Goal: Task Accomplishment & Management: Use online tool/utility

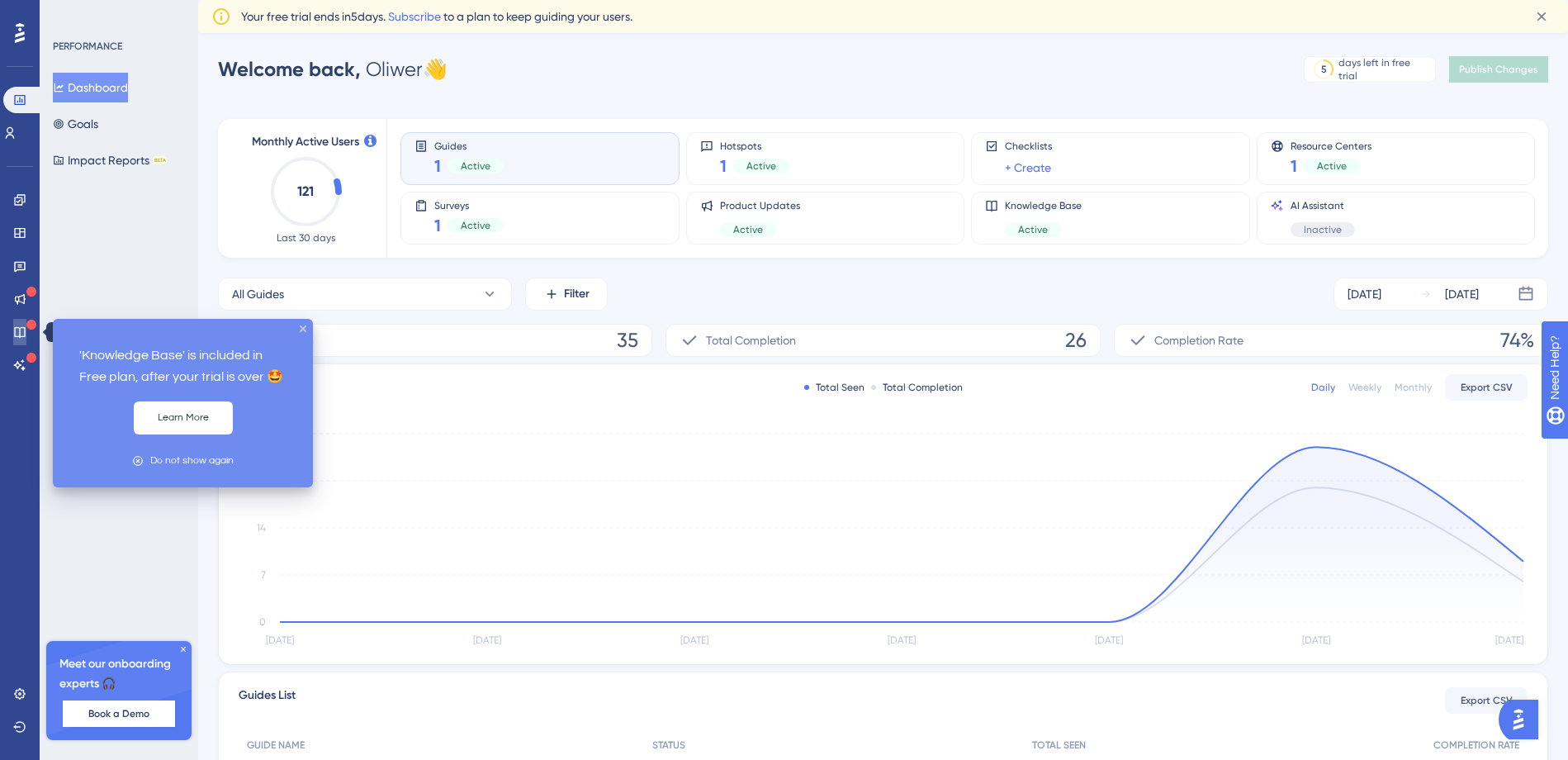
click at [25, 334] on icon at bounding box center [20, 332] width 14 height 14
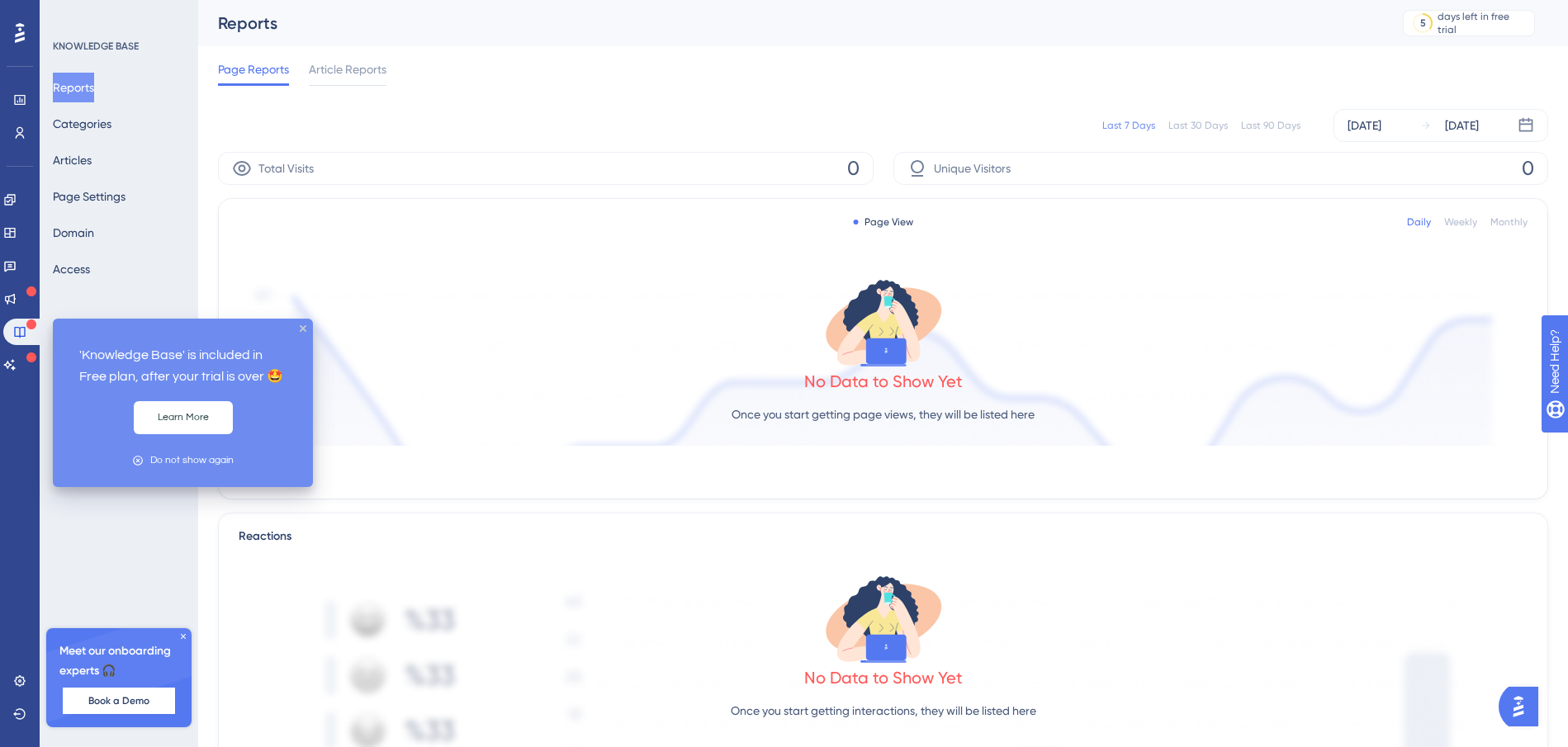
click at [303, 332] on div "'Knowledge Base' is included in Free plan, after your trial is over 🤩 Learn Mor…" at bounding box center [183, 402] width 260 height 169
click at [345, 65] on span "Article Reports" at bounding box center [347, 69] width 77 height 20
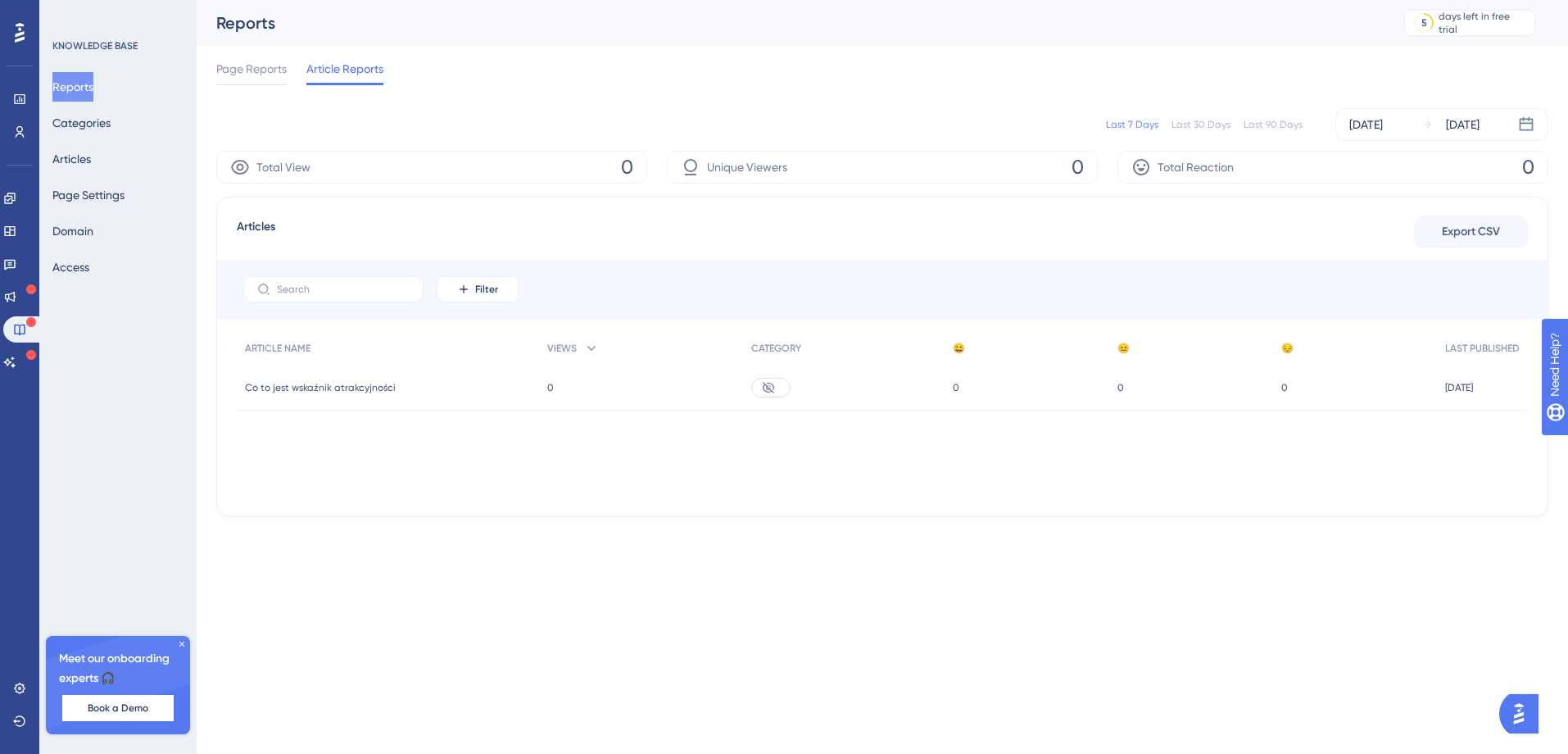
click at [378, 393] on span "Co to jest wskaźnik atrakcyjności" at bounding box center [321, 388] width 151 height 13
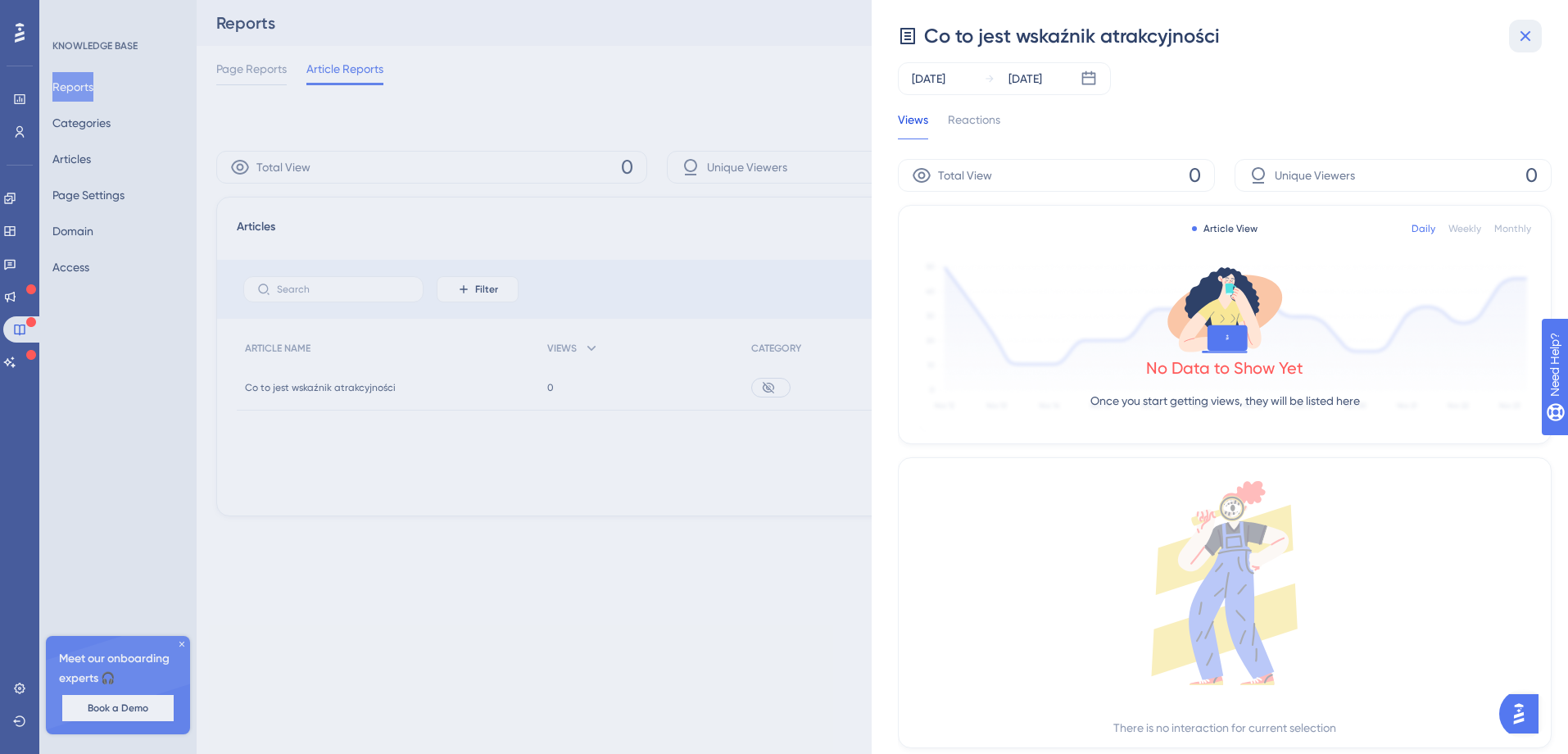
click at [1525, 36] on icon at bounding box center [1526, 36] width 11 height 11
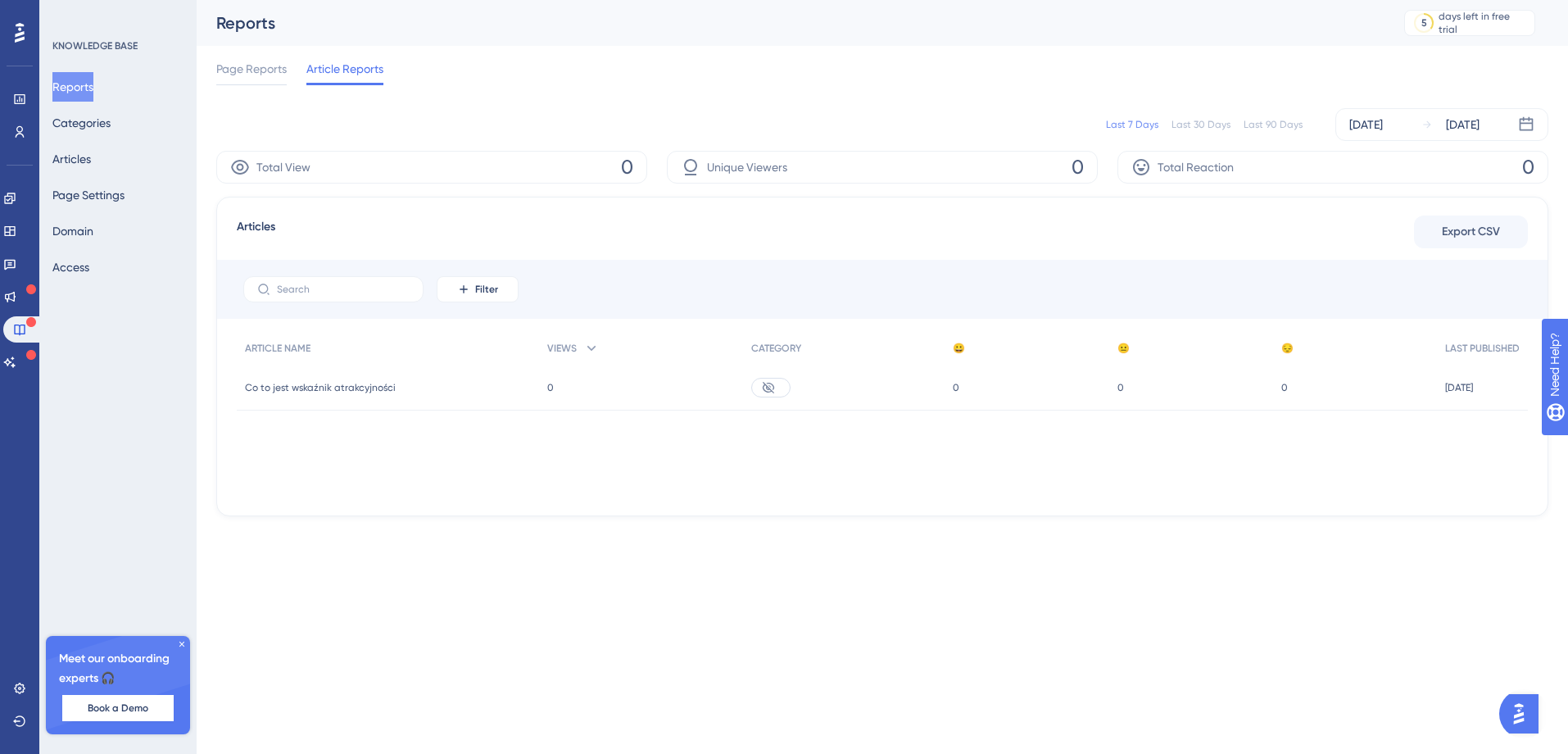
click at [767, 387] on icon at bounding box center [769, 387] width 11 height 11
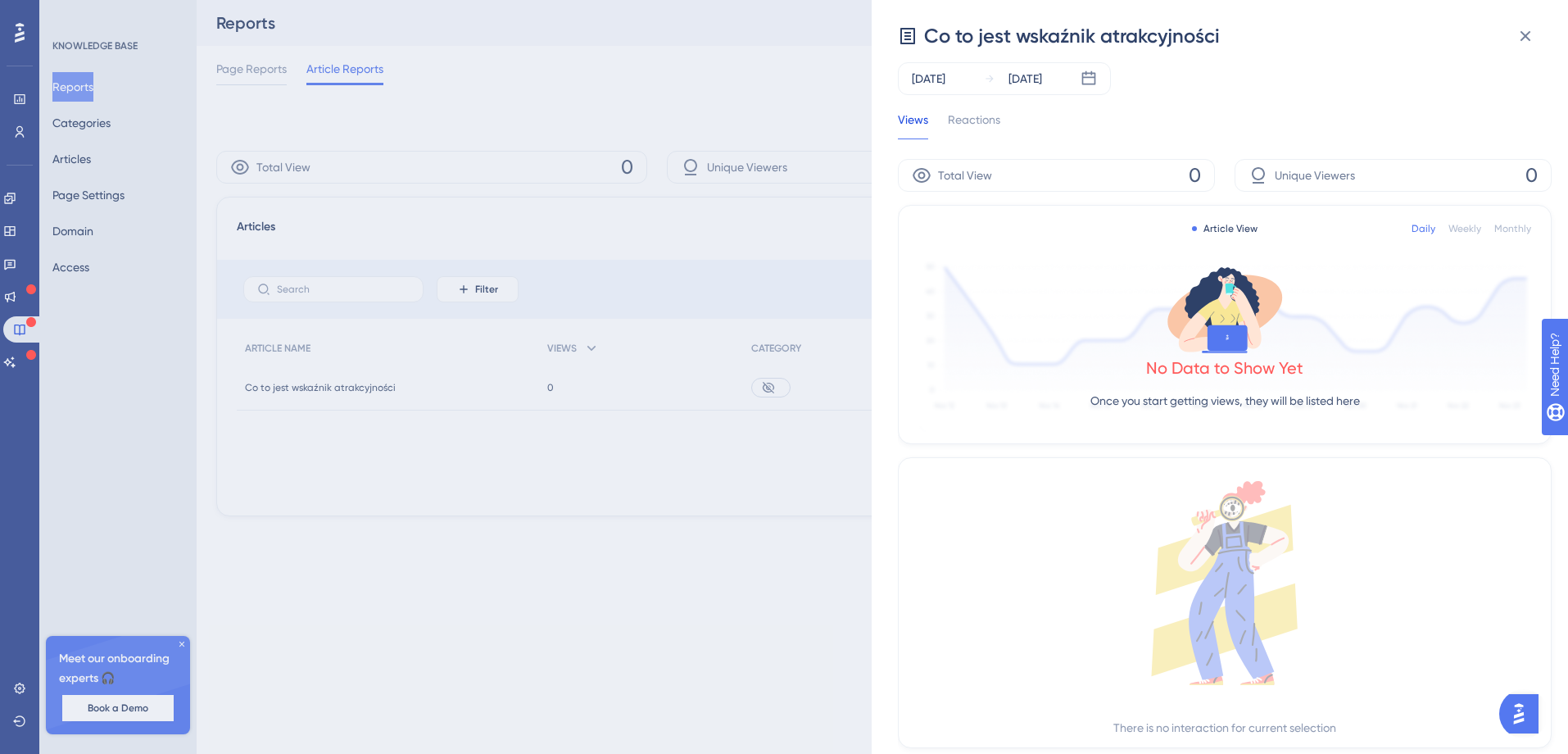
click at [971, 141] on div "Views Reactions Total View 0 Unique Viewers 0 Article View Daily Weekly Monthly…" at bounding box center [1224, 478] width 654 height 737
click at [971, 121] on div "Reactions" at bounding box center [974, 124] width 53 height 30
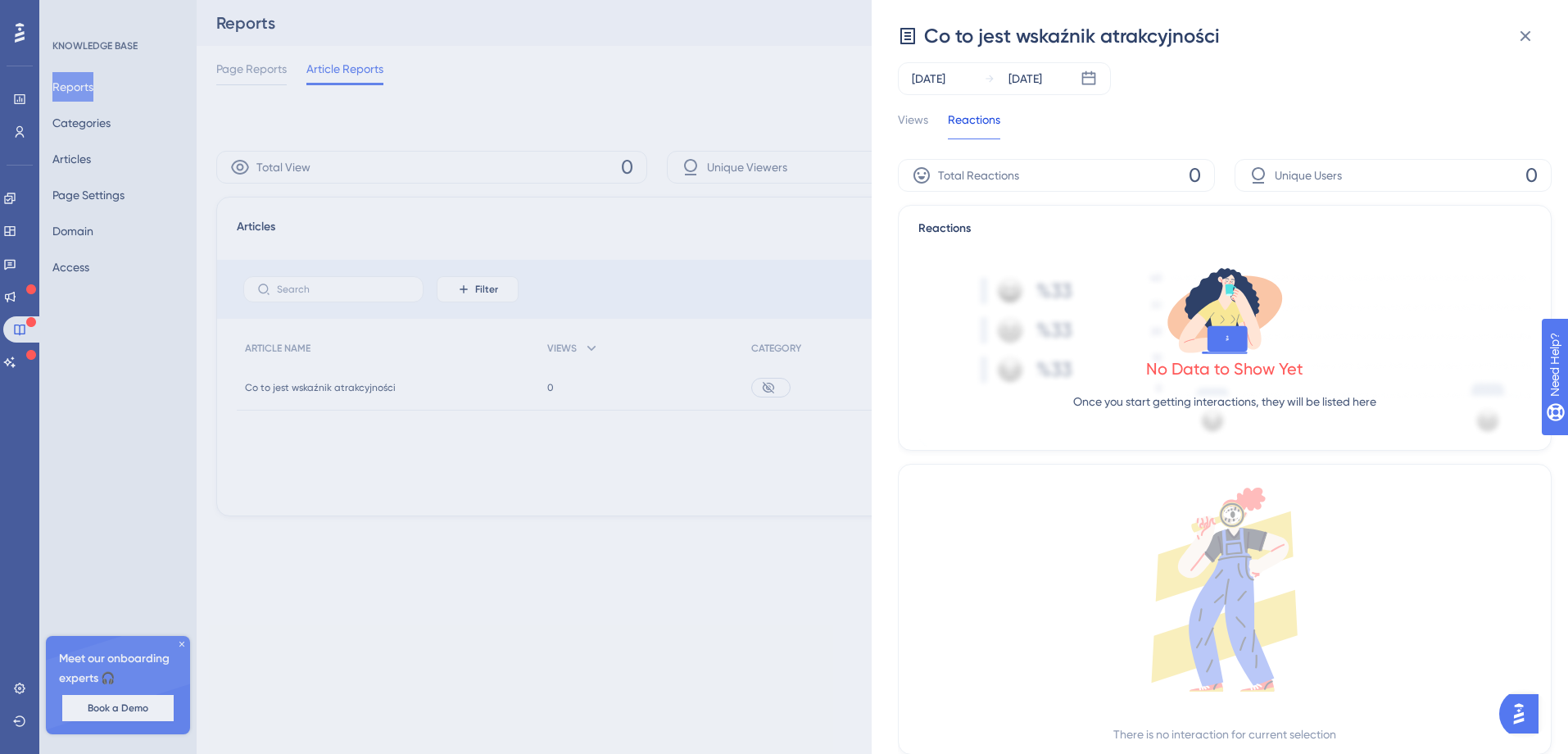
click at [1093, 174] on div "Total Reactions 0" at bounding box center [1056, 175] width 317 height 33
click at [904, 135] on div "Views" at bounding box center [913, 124] width 31 height 30
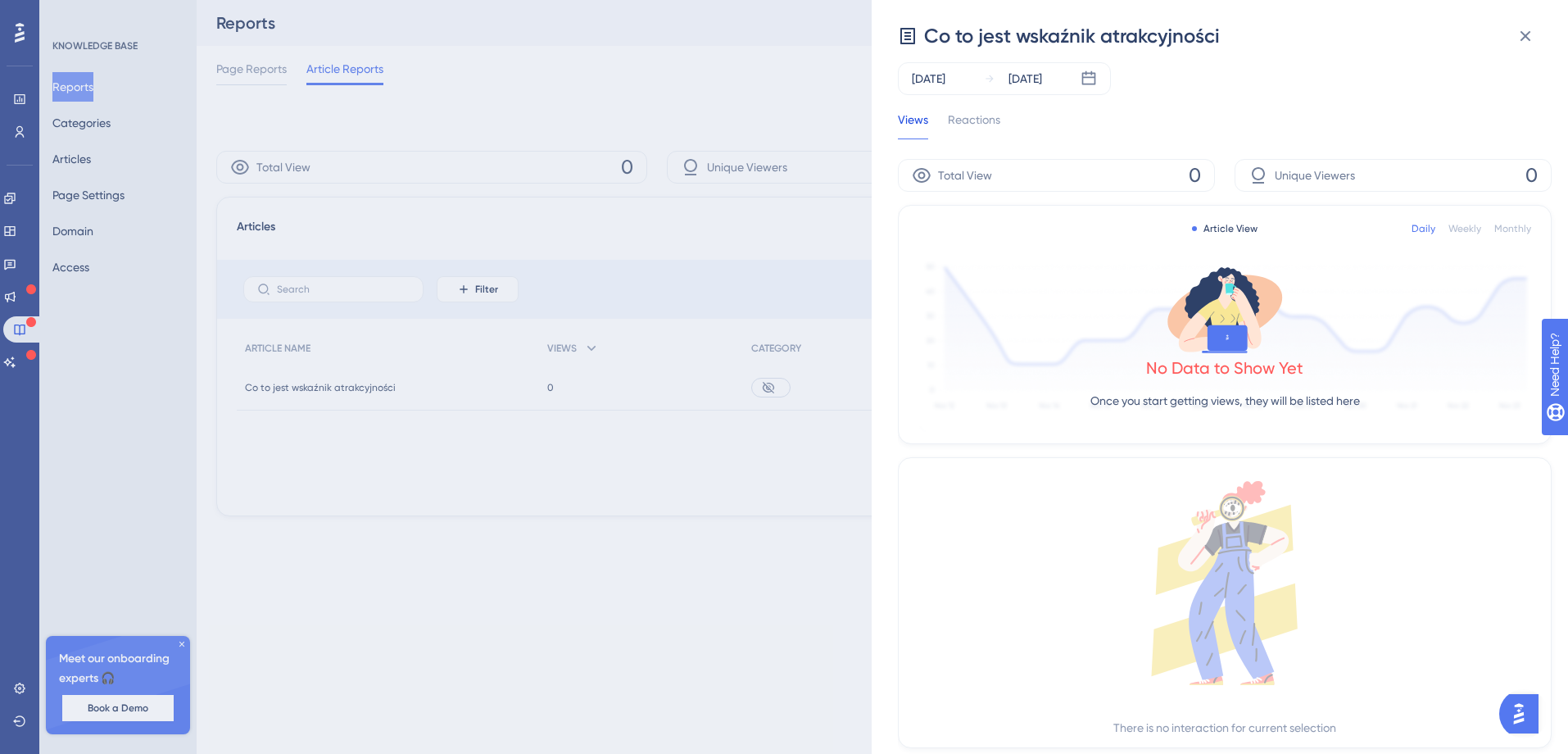
click at [974, 180] on span "Total View" at bounding box center [965, 175] width 54 height 20
click at [925, 180] on icon at bounding box center [922, 175] width 20 height 20
click at [1522, 33] on icon at bounding box center [1526, 36] width 11 height 11
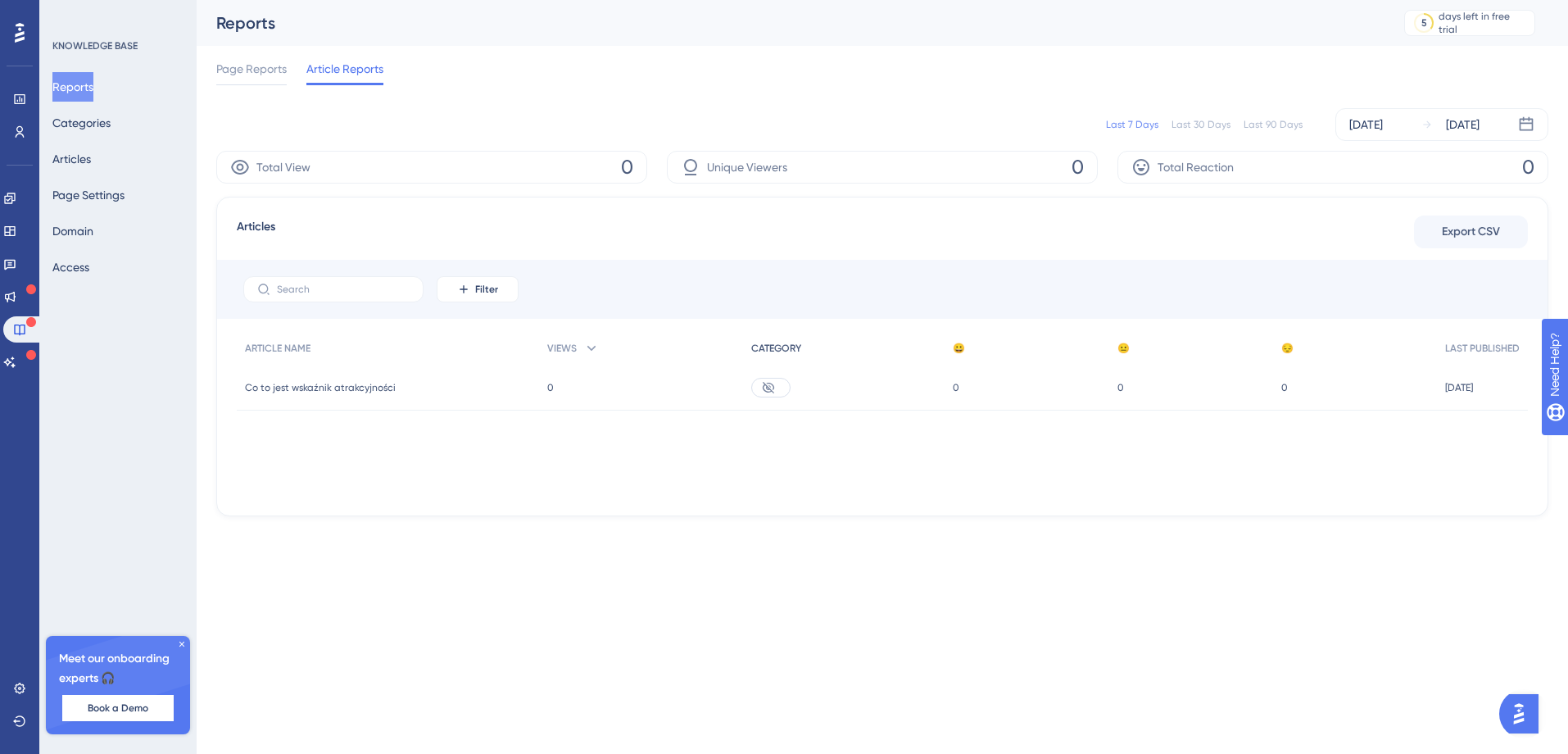
click at [768, 344] on span "CATEGORY" at bounding box center [776, 348] width 50 height 13
click at [770, 389] on icon at bounding box center [769, 388] width 13 height 13
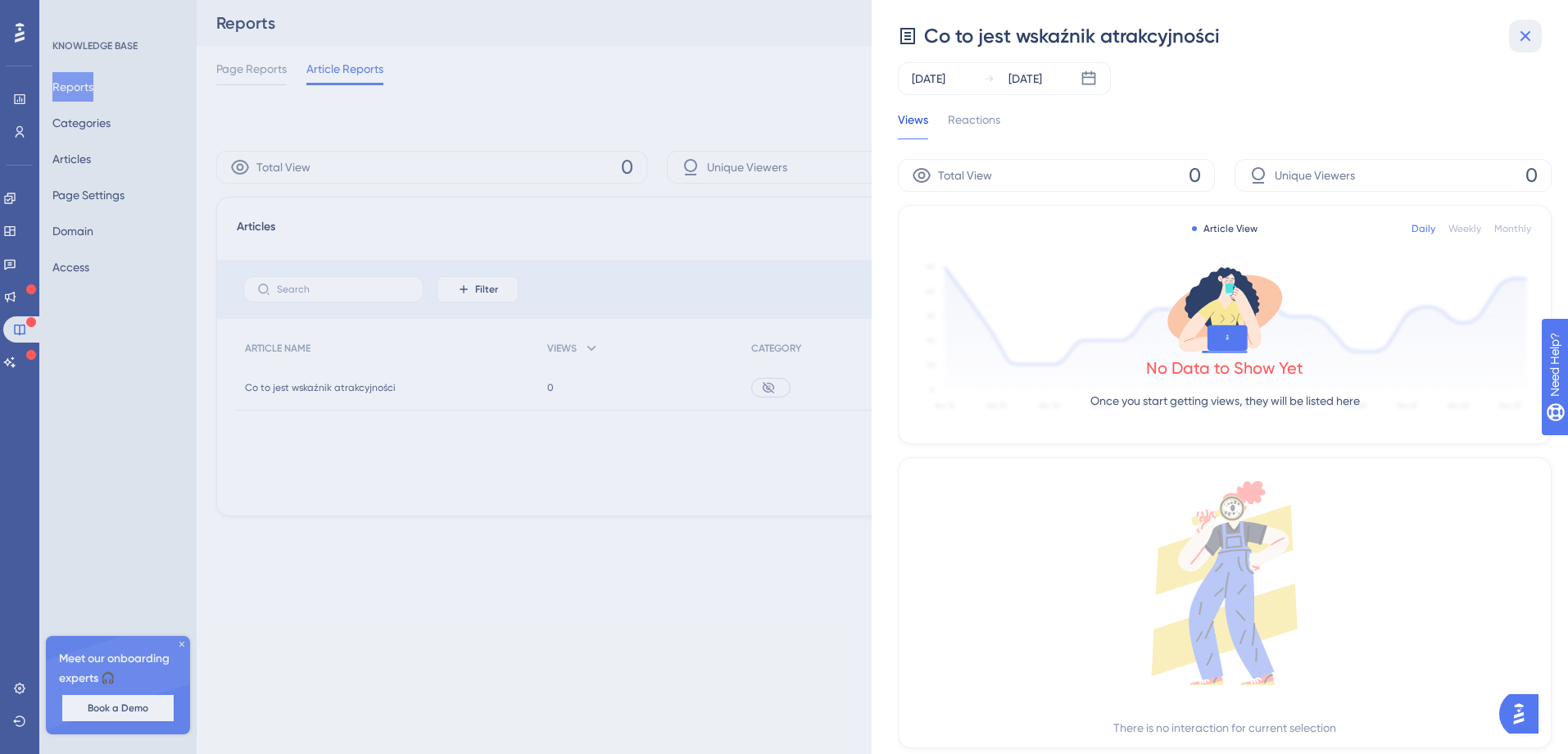
click at [1524, 33] on icon at bounding box center [1526, 35] width 20 height 20
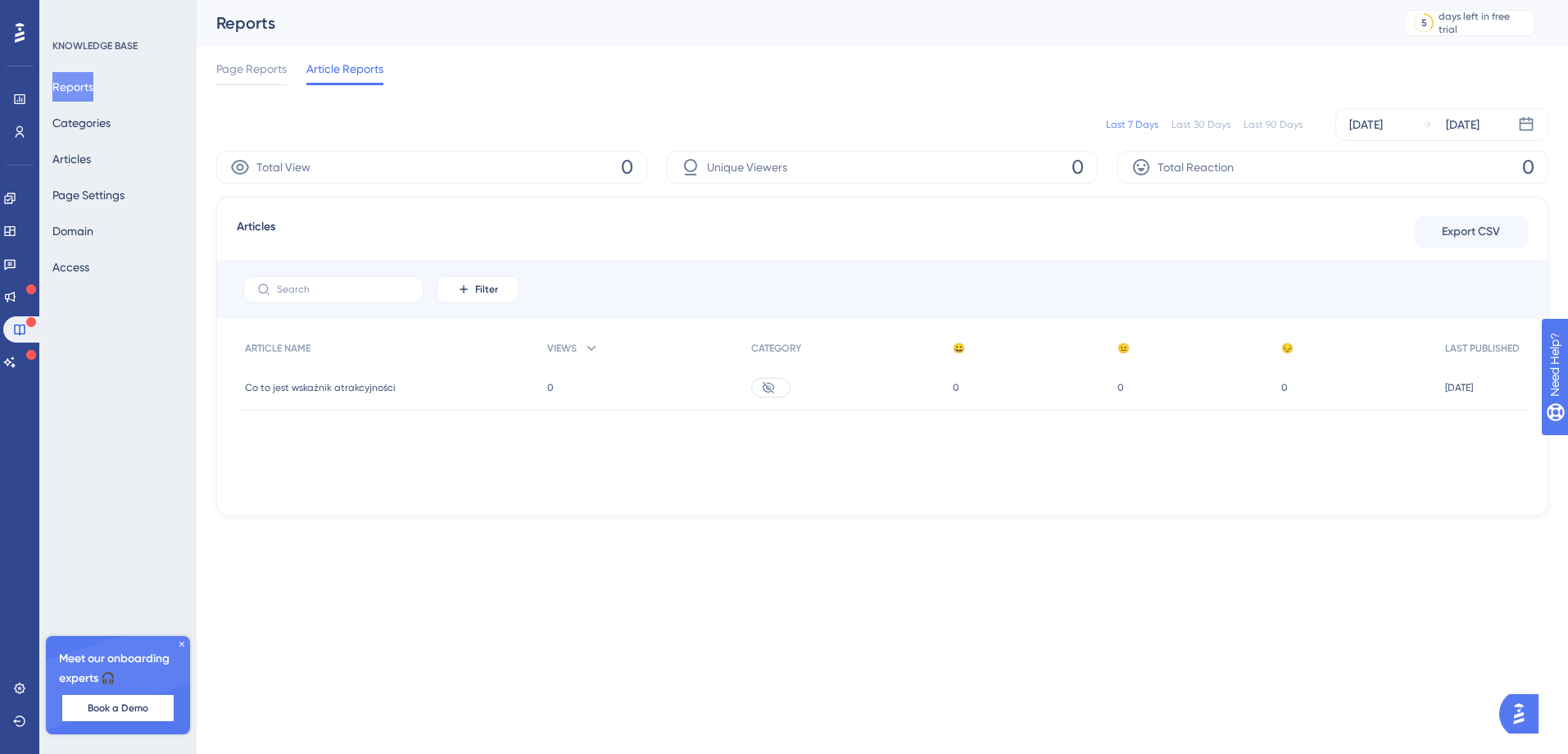
click at [1496, 389] on div "[DATE] [DATE] 13:54" at bounding box center [1482, 388] width 91 height 46
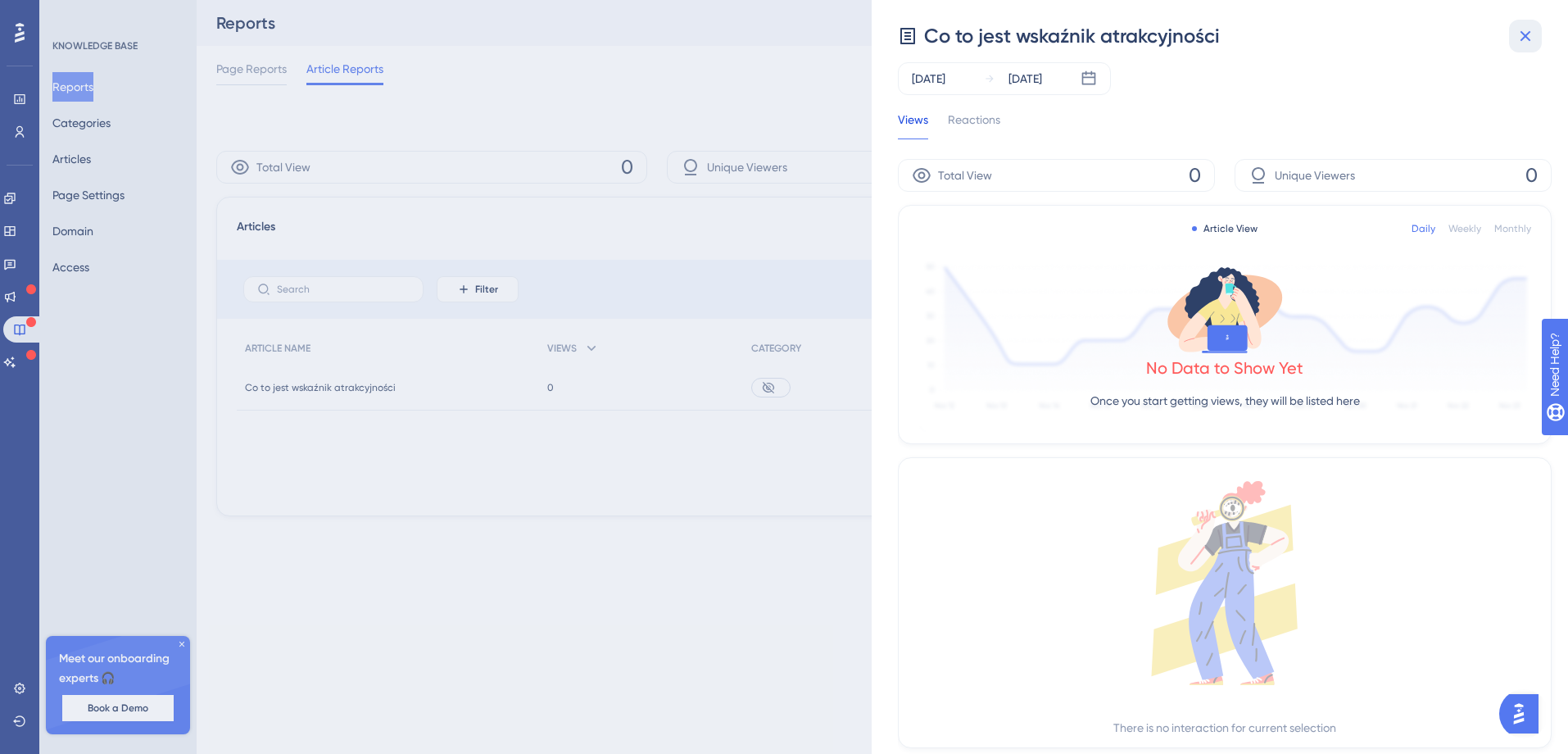
click at [1536, 26] on button at bounding box center [1526, 36] width 33 height 33
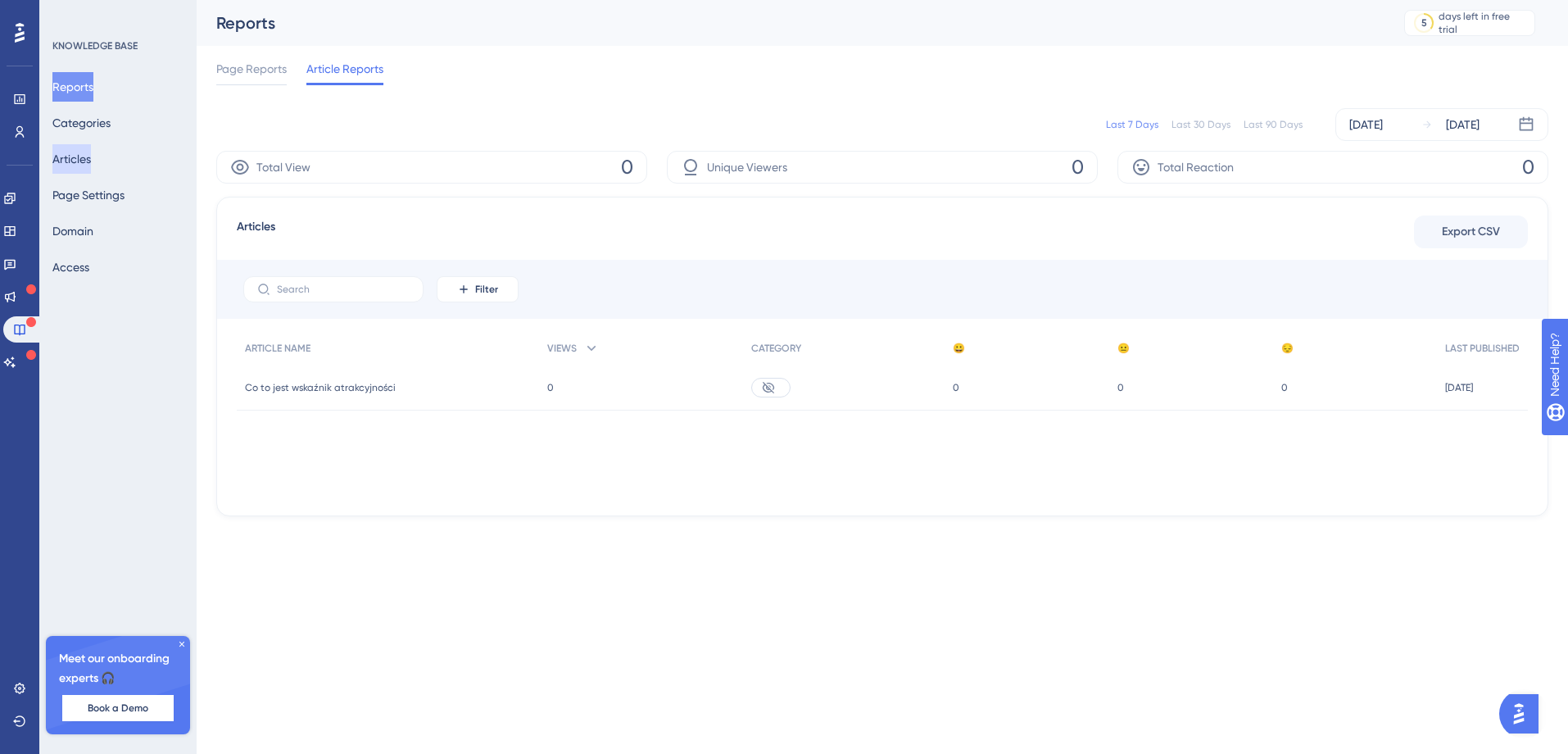
click at [91, 160] on button "Articles" at bounding box center [72, 159] width 38 height 30
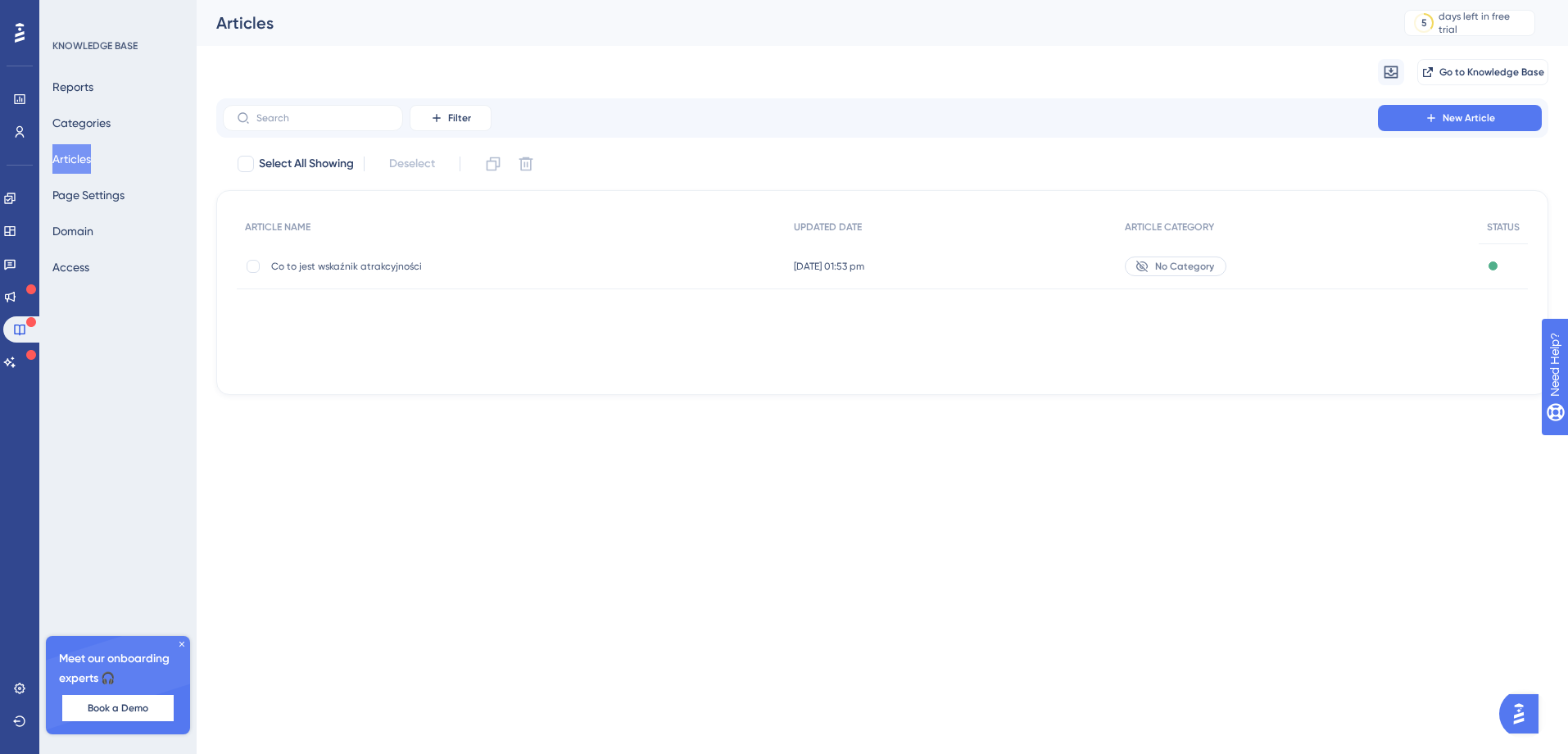
click at [360, 259] on span "Co to jest wskaźnik atrakcyjności" at bounding box center [402, 266] width 262 height 13
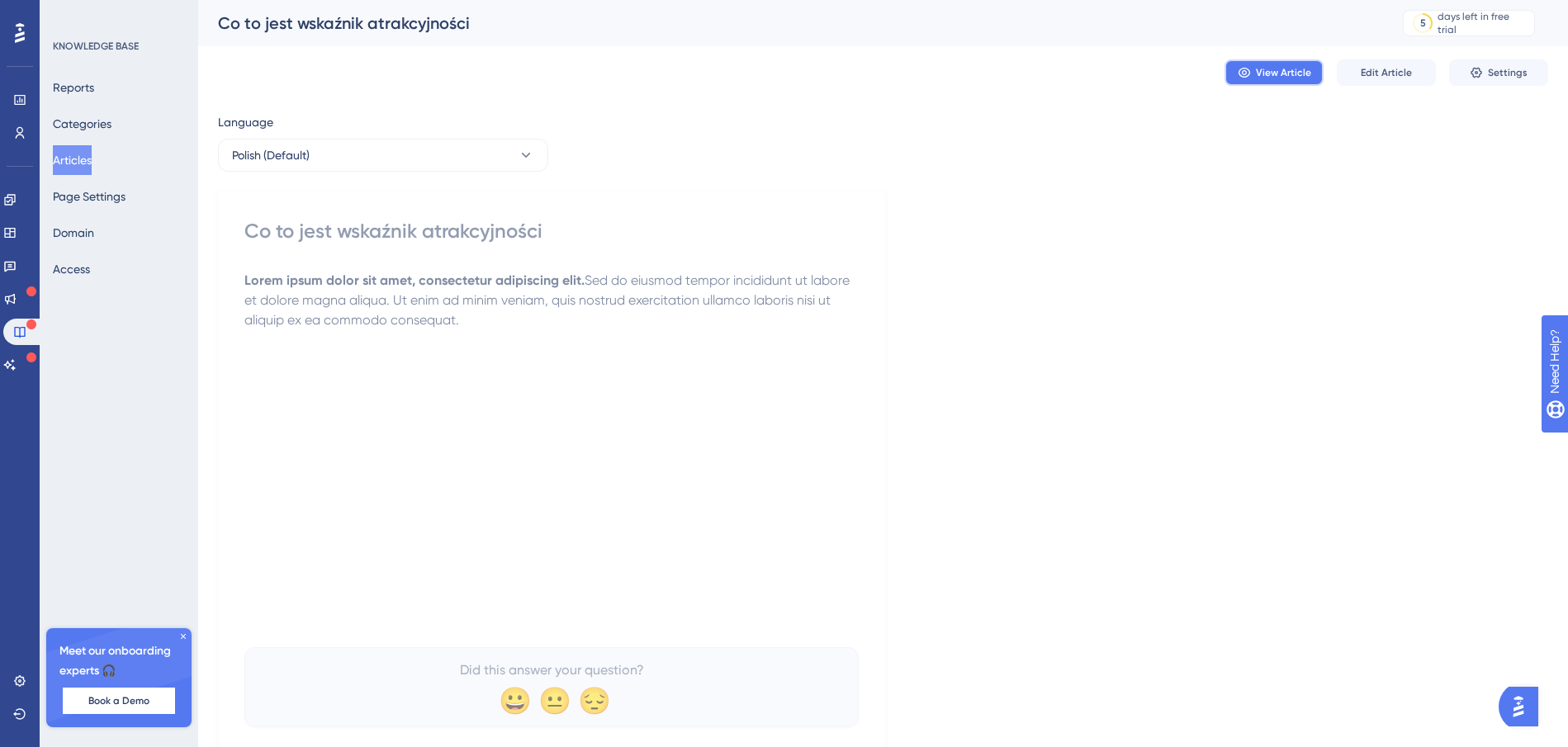
click at [1265, 76] on span "View Article" at bounding box center [1283, 72] width 55 height 13
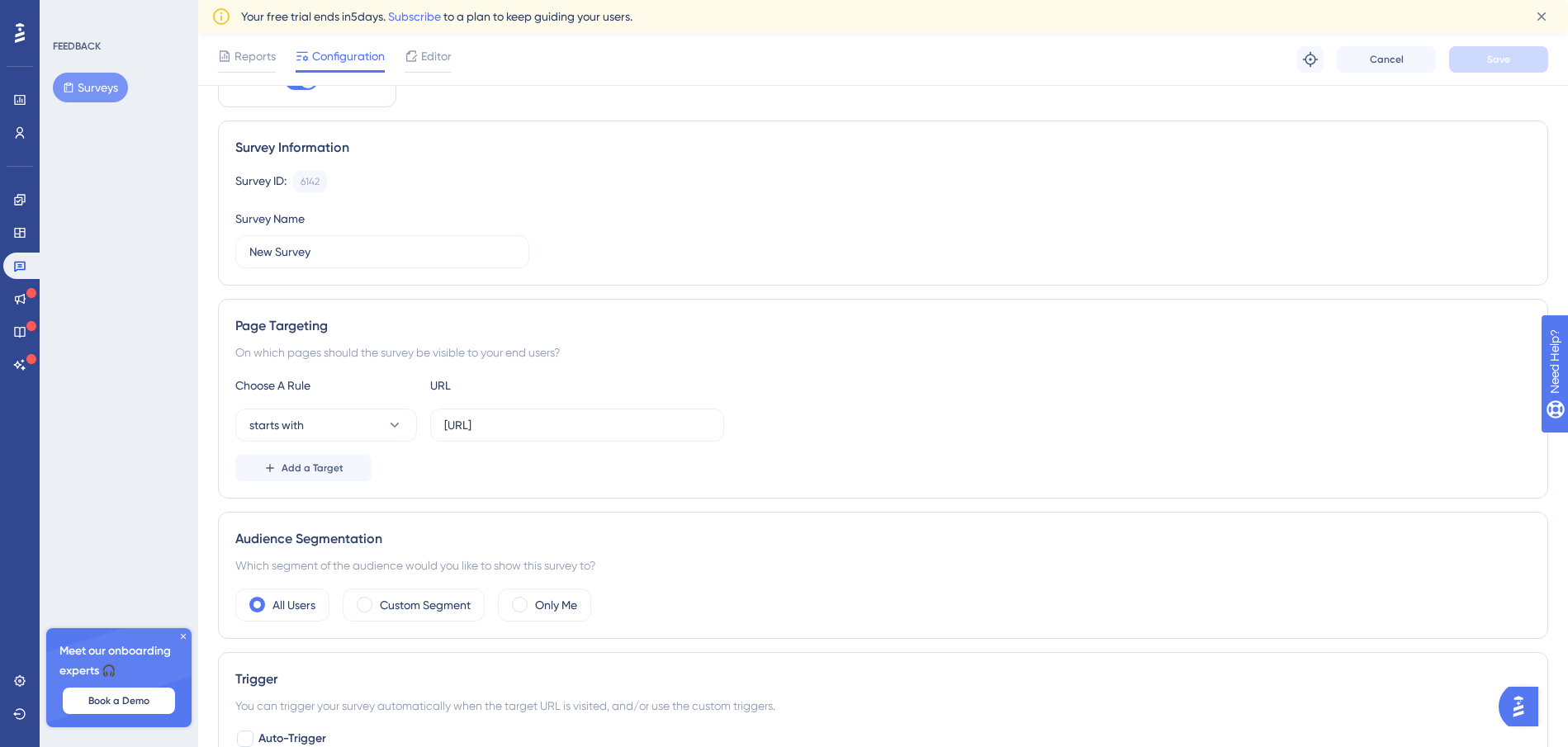
scroll to position [87, 0]
click at [711, 426] on label "https://alpha.placeme.dataplace.ai/analyse/" at bounding box center [577, 424] width 294 height 33
click at [710, 426] on input "https://alpha.placeme.dataplace.ai/analyse/" at bounding box center [578, 424] width 266 height 18
type input "https://alpha.placeme.dataplace.ai/analyse"
click at [1497, 65] on span "Save" at bounding box center [1499, 60] width 23 height 13
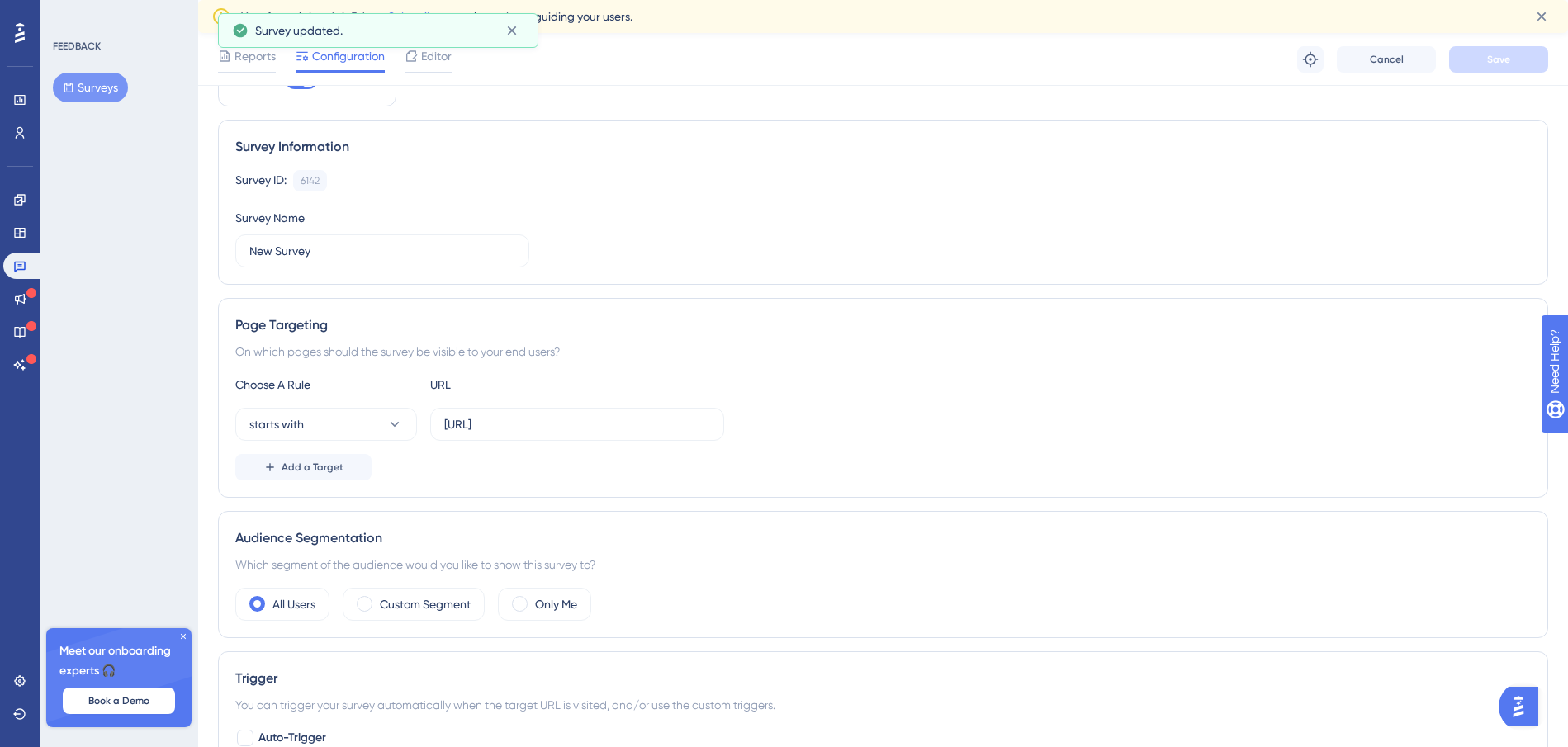
scroll to position [0, 0]
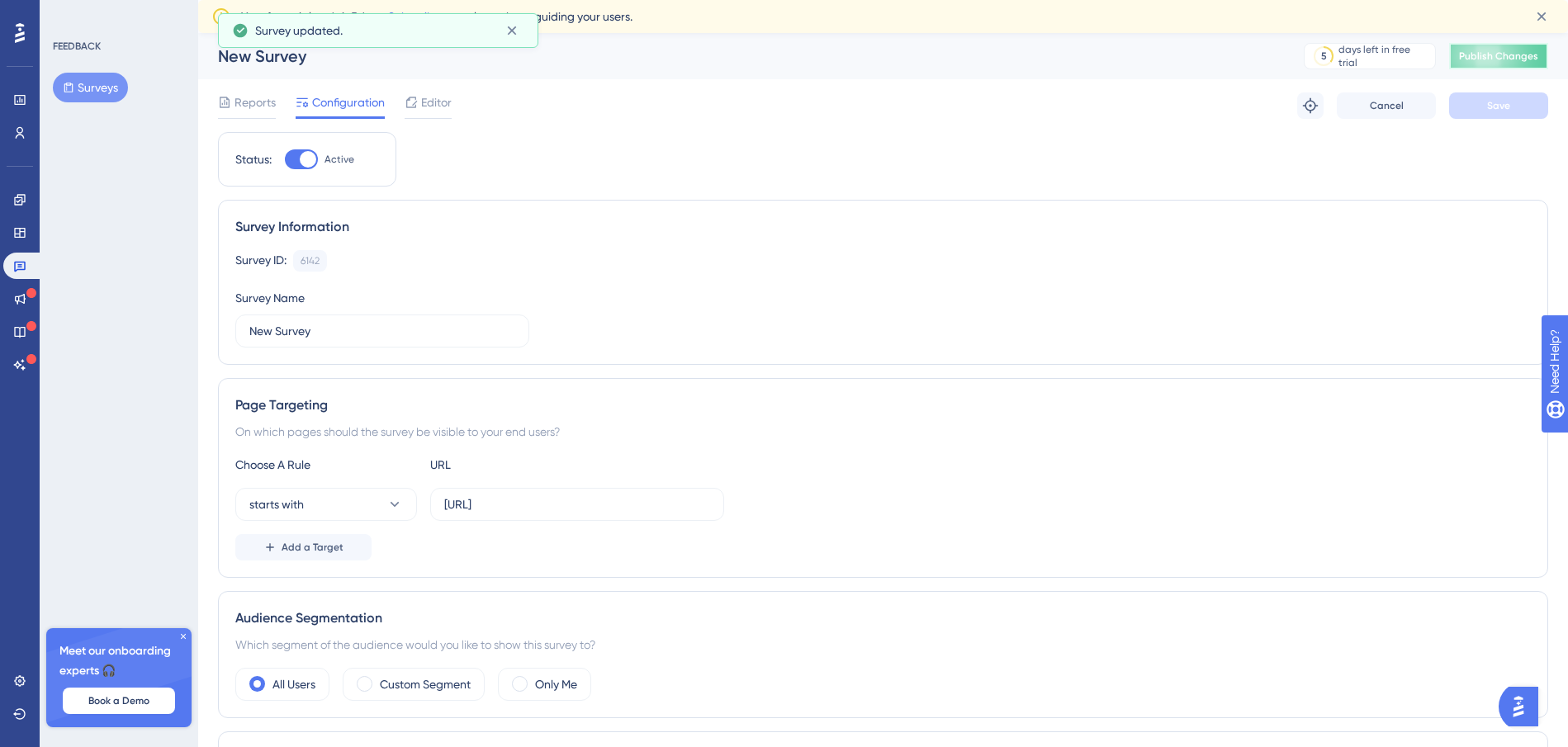
click at [1487, 53] on span "Publish Changes" at bounding box center [1499, 56] width 79 height 13
